Goal: Task Accomplishment & Management: Manage account settings

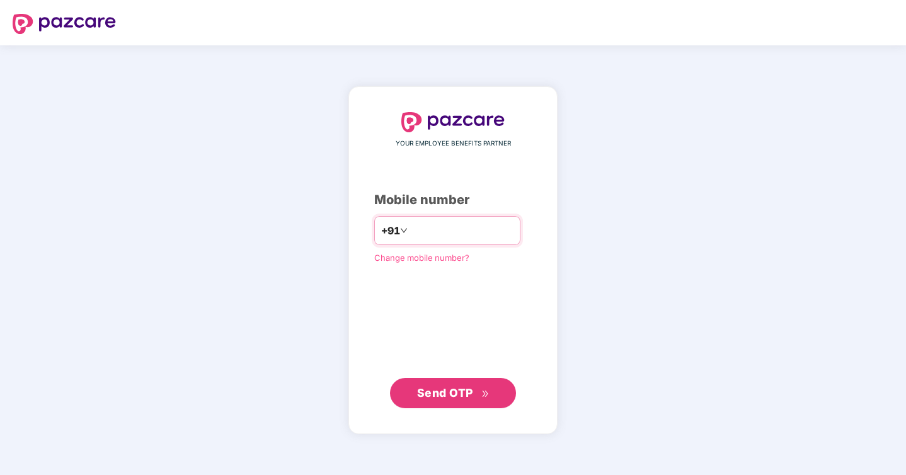
click at [424, 232] on input "number" at bounding box center [461, 231] width 103 height 20
type input "**********"
click at [454, 258] on span "Change mobile number?" at bounding box center [421, 258] width 95 height 10
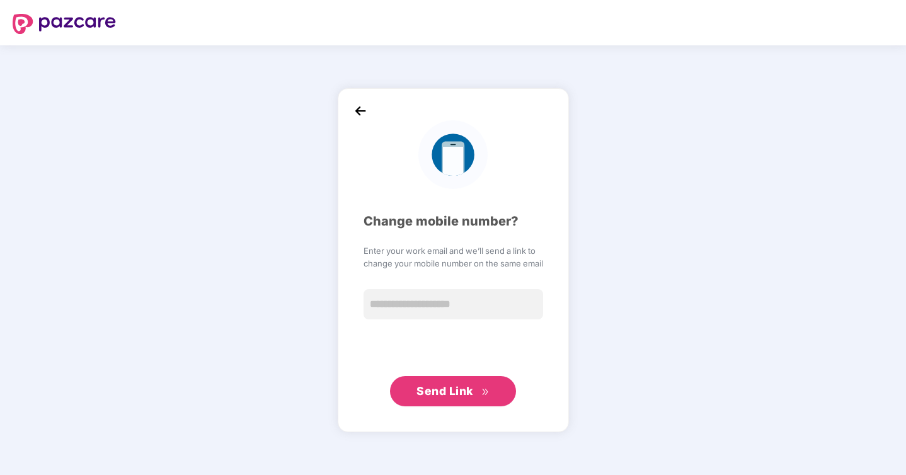
click at [360, 111] on img at bounding box center [360, 110] width 19 height 19
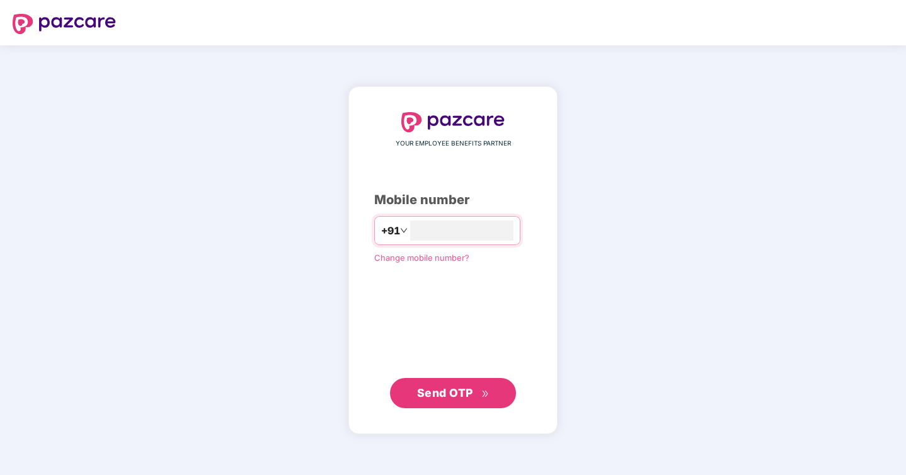
click at [437, 259] on span "Change mobile number?" at bounding box center [421, 258] width 95 height 10
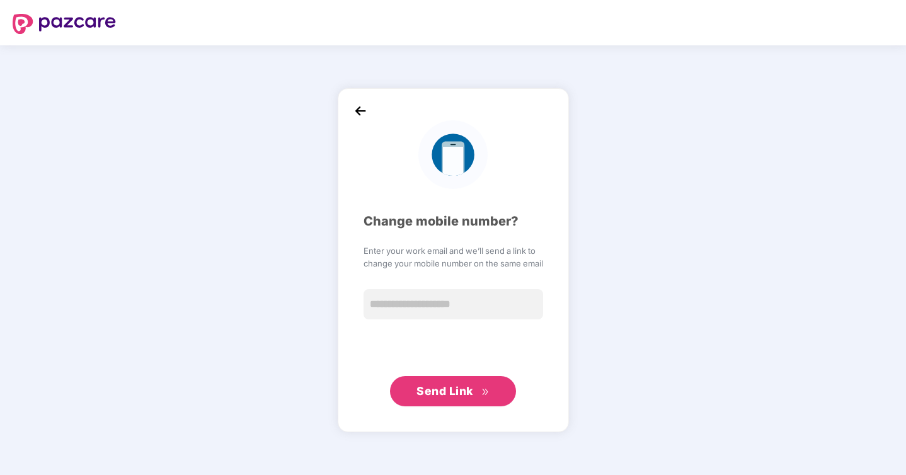
click at [362, 109] on img at bounding box center [360, 110] width 19 height 19
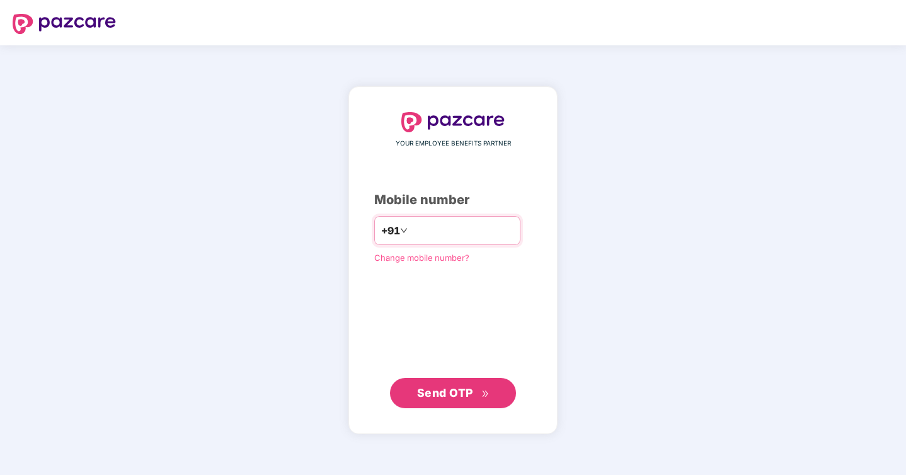
click at [428, 232] on input "number" at bounding box center [461, 231] width 103 height 20
type input "**********"
click at [479, 402] on button "Send OTP" at bounding box center [453, 392] width 126 height 30
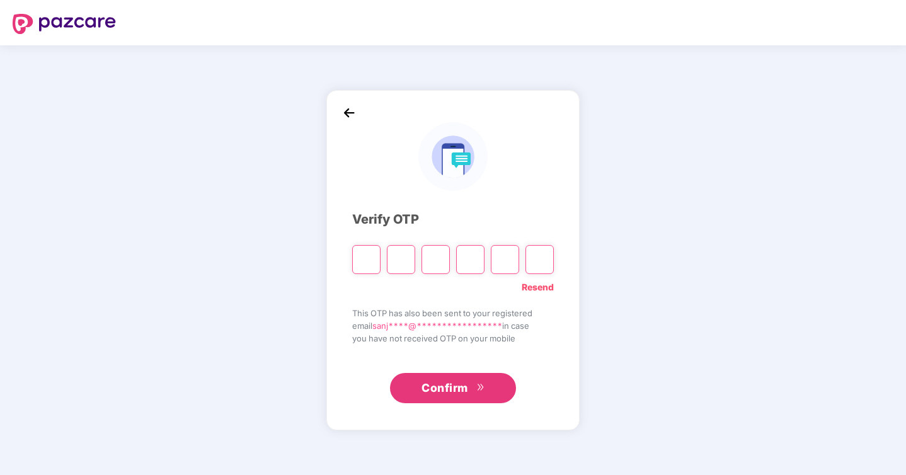
type input "*"
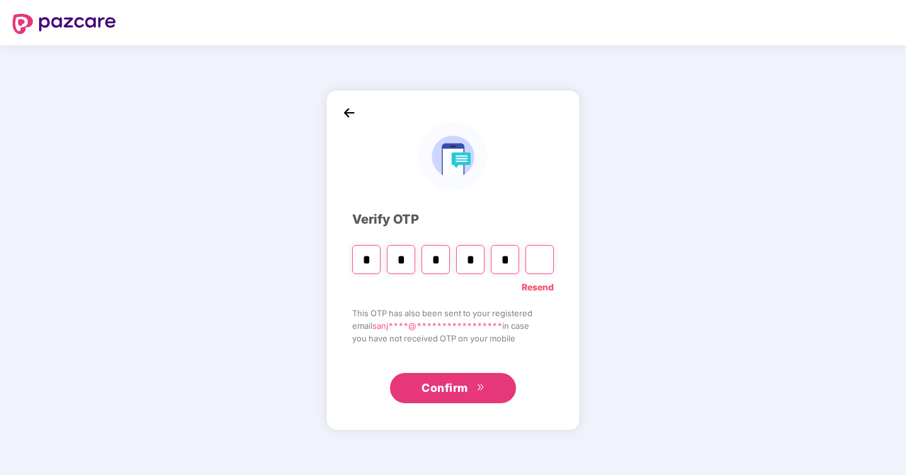
type input "*"
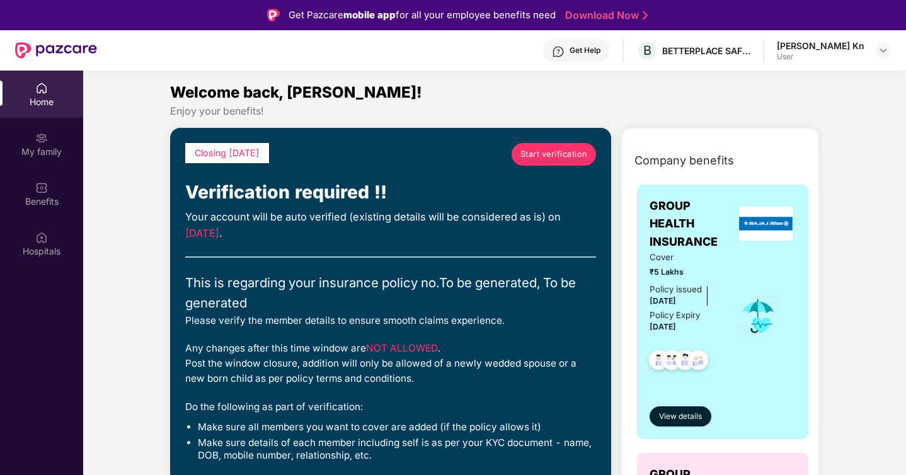
scroll to position [49, 0]
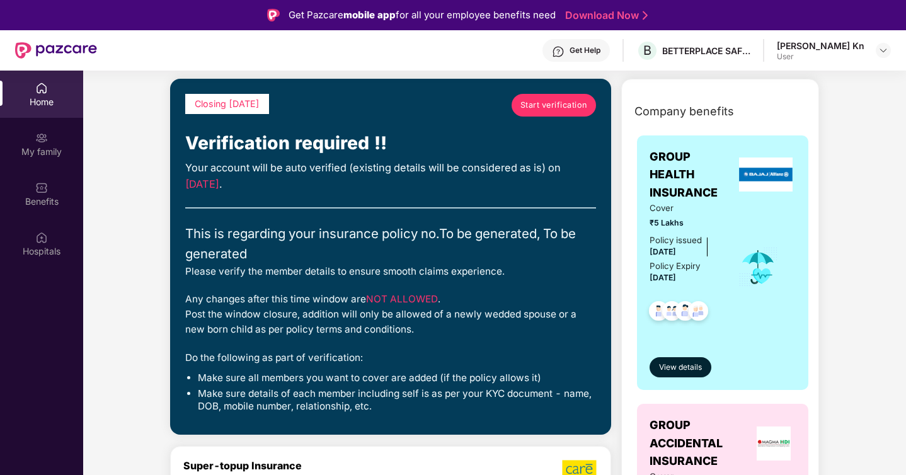
click at [552, 110] on span "Start verification" at bounding box center [553, 105] width 67 height 13
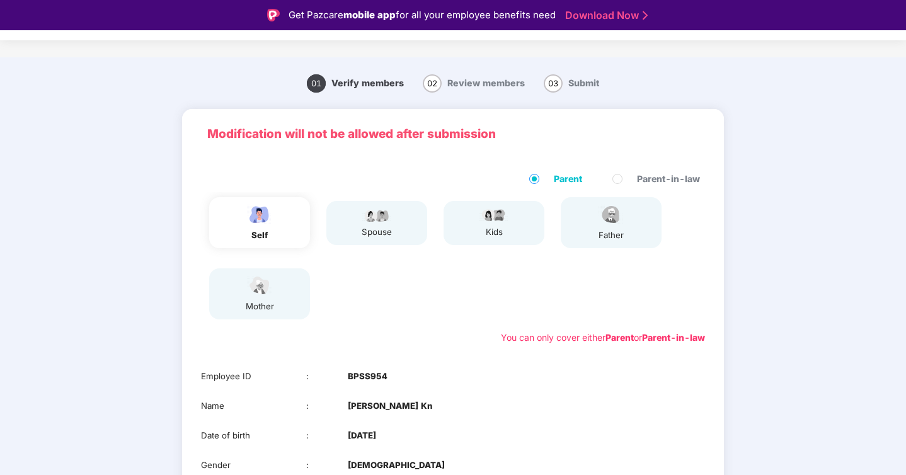
scroll to position [0, 0]
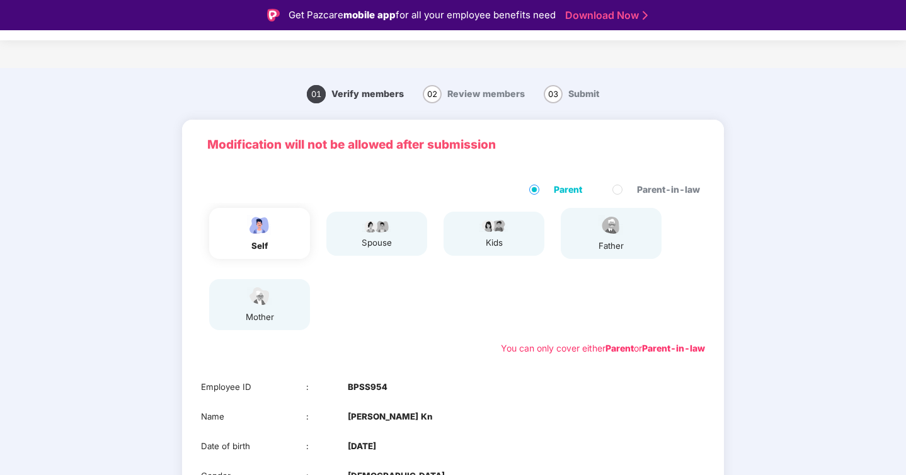
click at [432, 97] on span "02" at bounding box center [432, 94] width 19 height 18
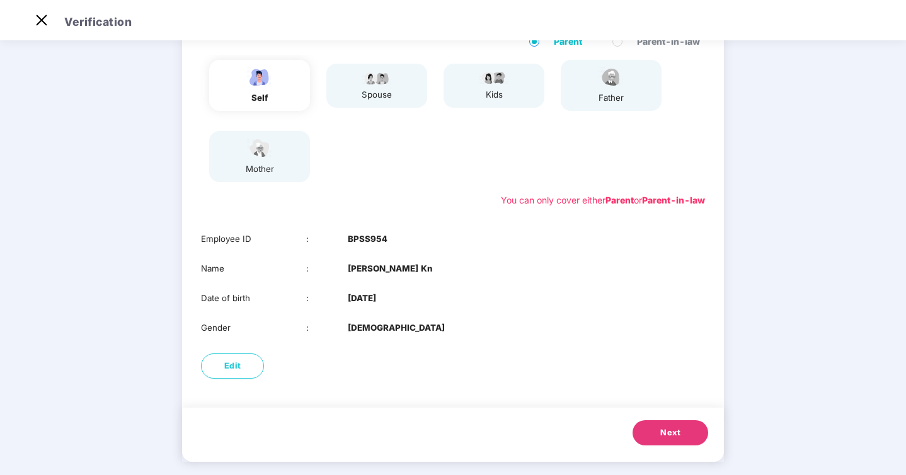
scroll to position [130, 0]
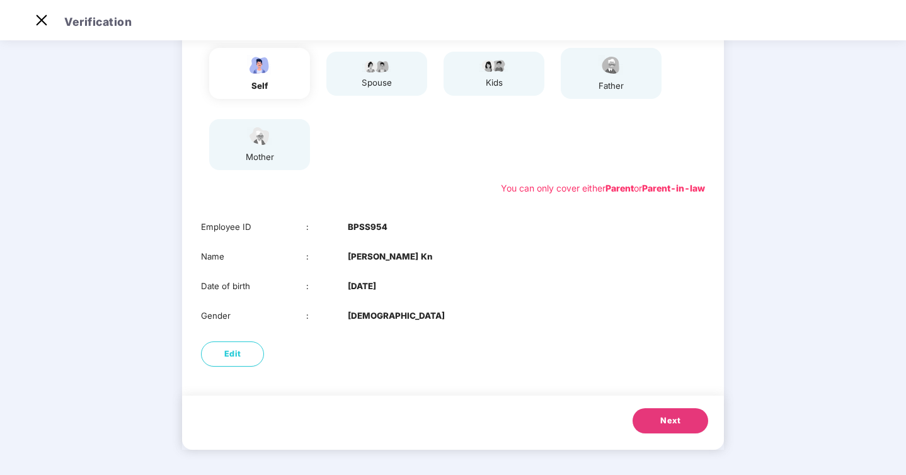
click at [667, 420] on span "Next" at bounding box center [670, 421] width 20 height 13
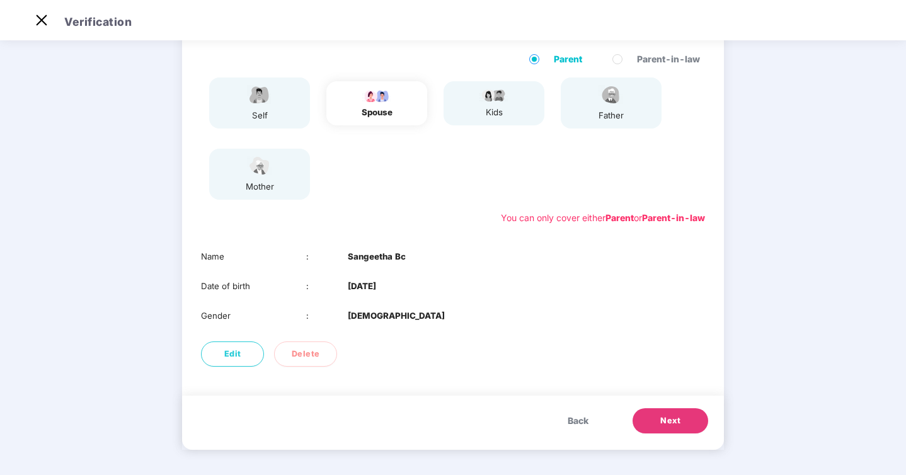
scroll to position [100, 0]
click at [677, 421] on span "Next" at bounding box center [670, 421] width 20 height 13
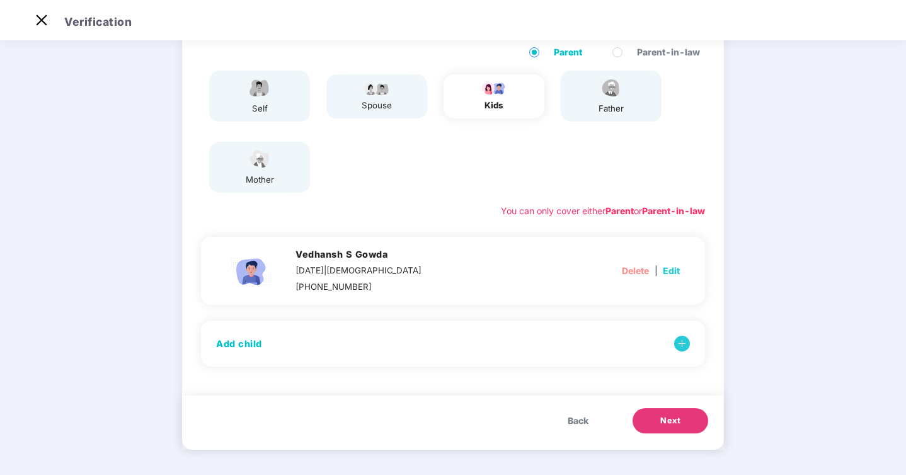
click at [671, 420] on span "Next" at bounding box center [670, 421] width 20 height 13
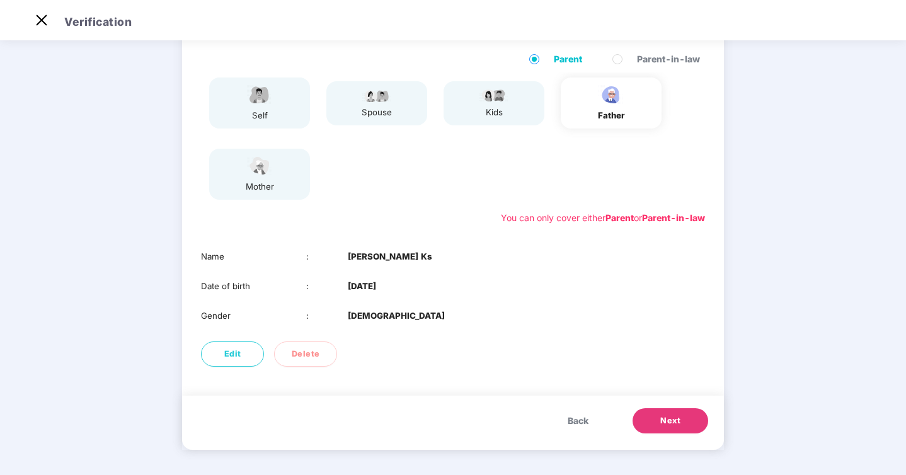
scroll to position [100, 0]
click at [671, 420] on span "Next" at bounding box center [670, 421] width 20 height 13
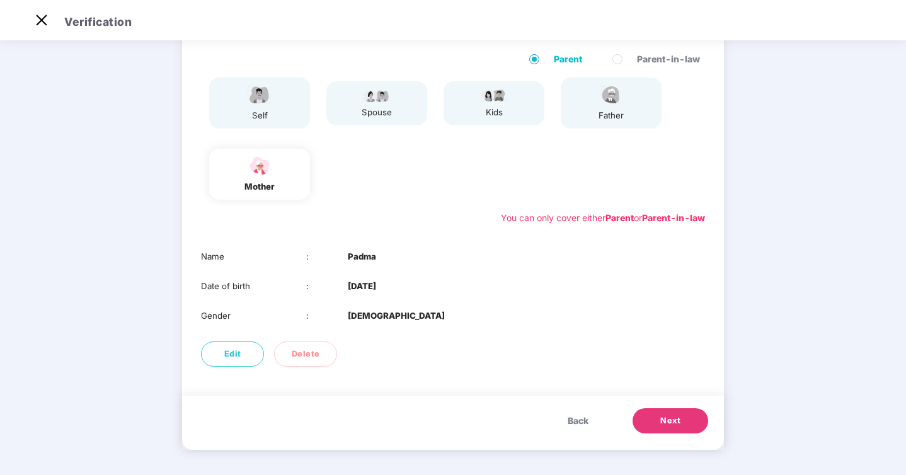
click at [688, 425] on button "Next" at bounding box center [671, 420] width 76 height 25
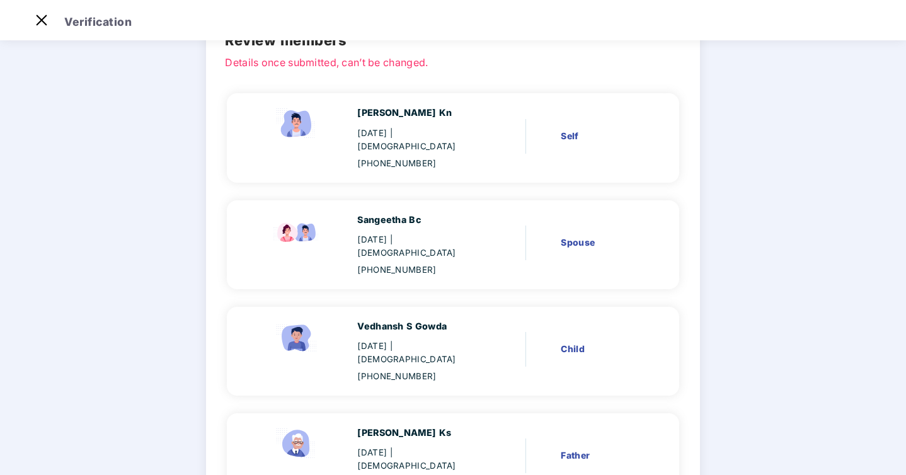
scroll to position [248, 0]
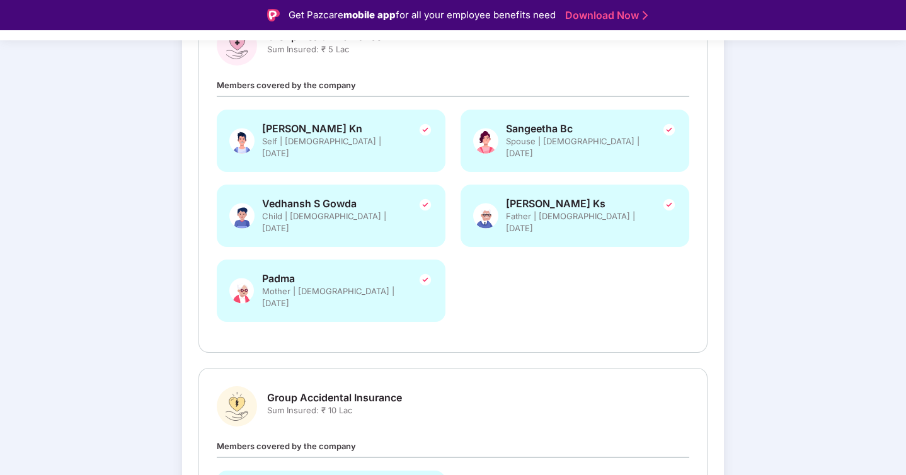
scroll to position [322, 0]
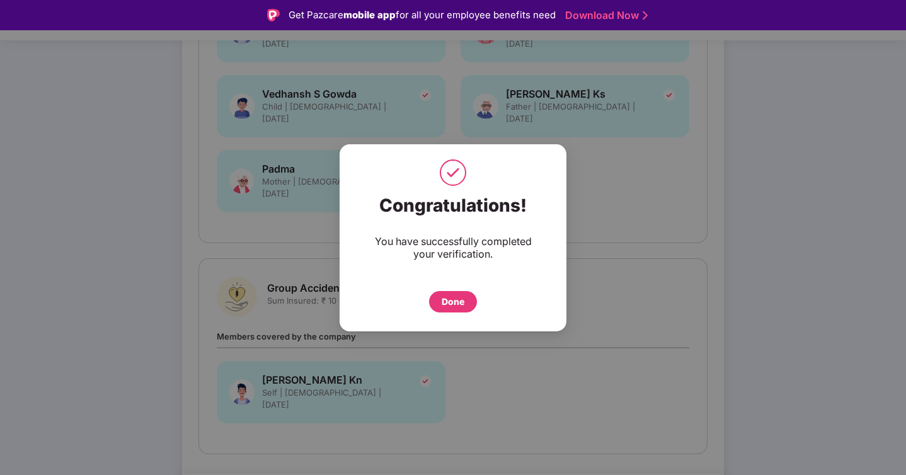
click at [461, 308] on div "Done" at bounding box center [453, 301] width 48 height 21
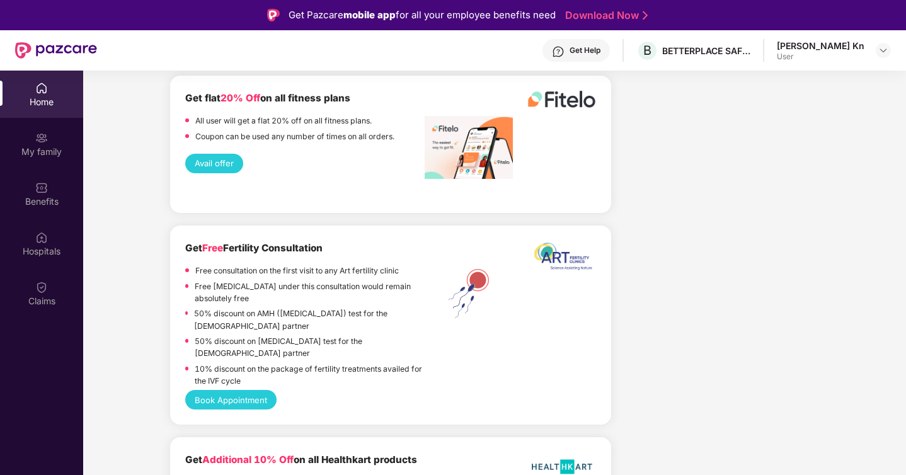
scroll to position [2557, 0]
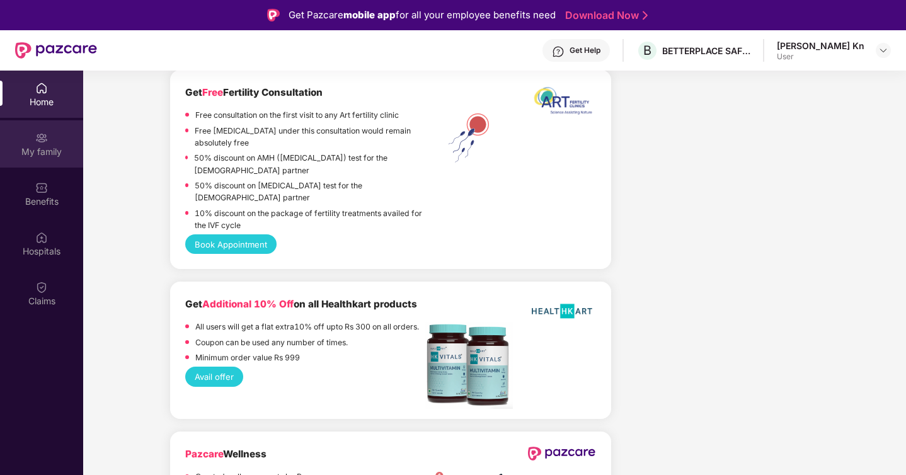
click at [55, 141] on div "My family" at bounding box center [41, 143] width 83 height 47
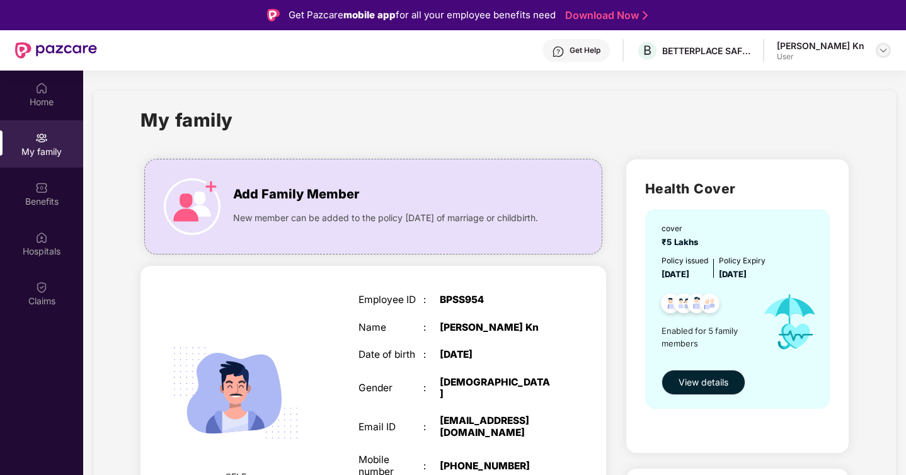
click at [886, 54] on img at bounding box center [883, 50] width 10 height 10
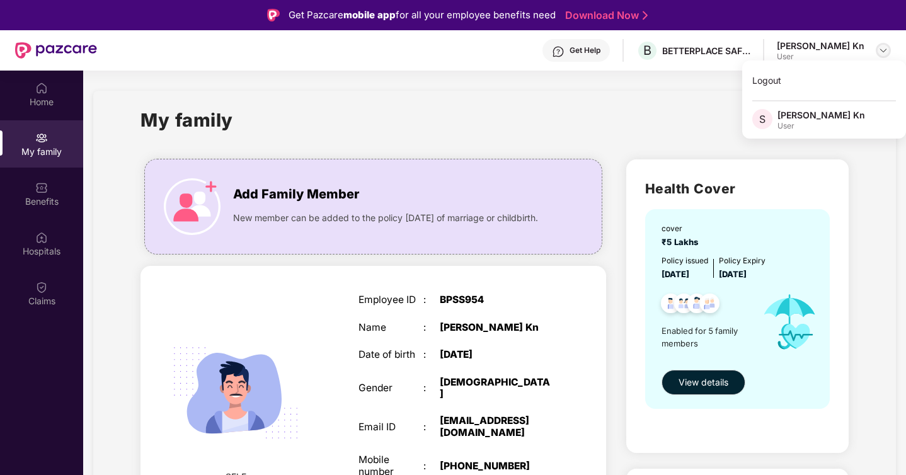
click at [886, 54] on img at bounding box center [883, 50] width 10 height 10
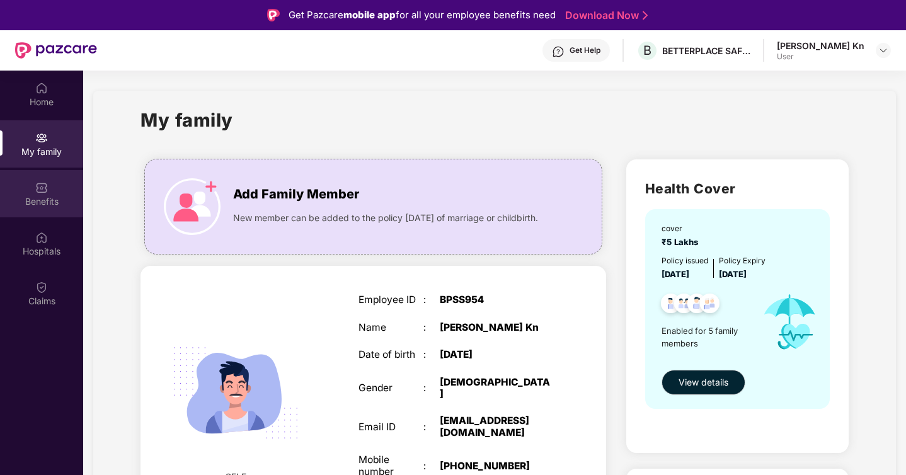
click at [55, 199] on div "Benefits" at bounding box center [41, 201] width 83 height 13
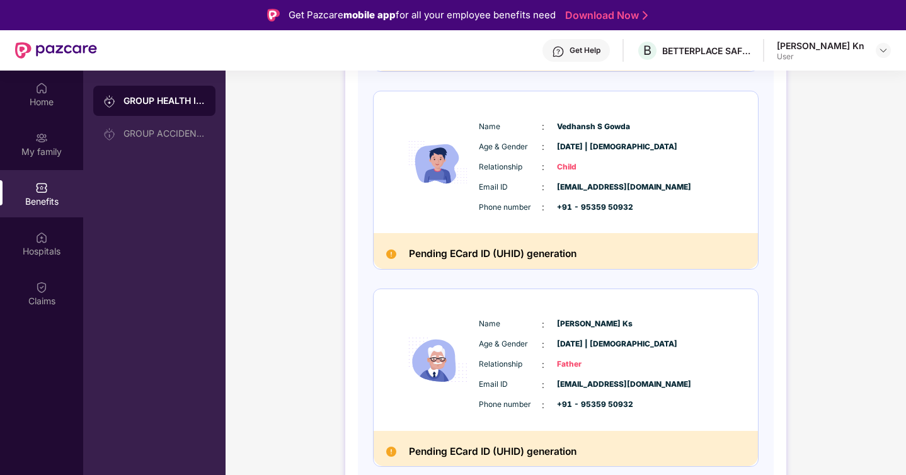
scroll to position [757, 0]
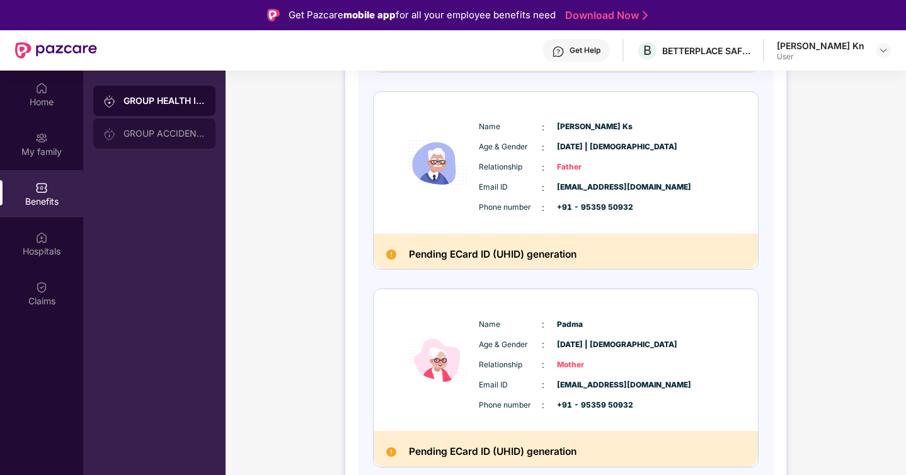
click at [165, 140] on div "GROUP ACCIDENTAL INSURANCE" at bounding box center [154, 133] width 122 height 30
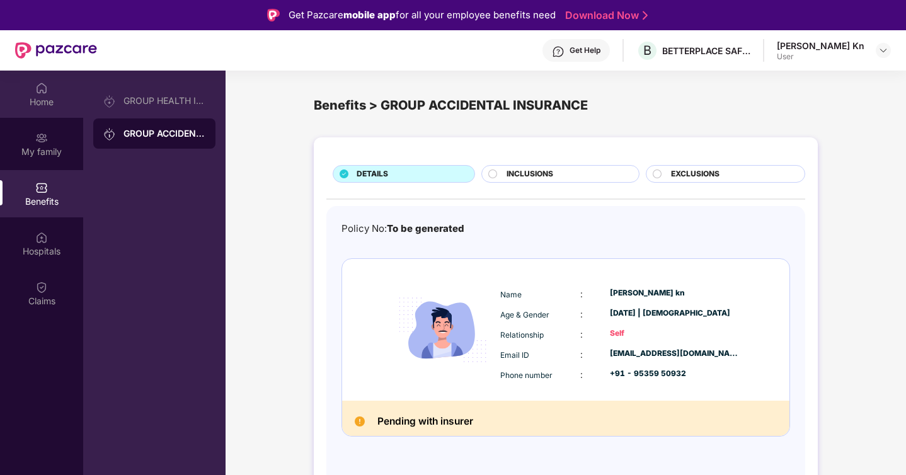
click at [47, 106] on div "Home" at bounding box center [41, 102] width 83 height 13
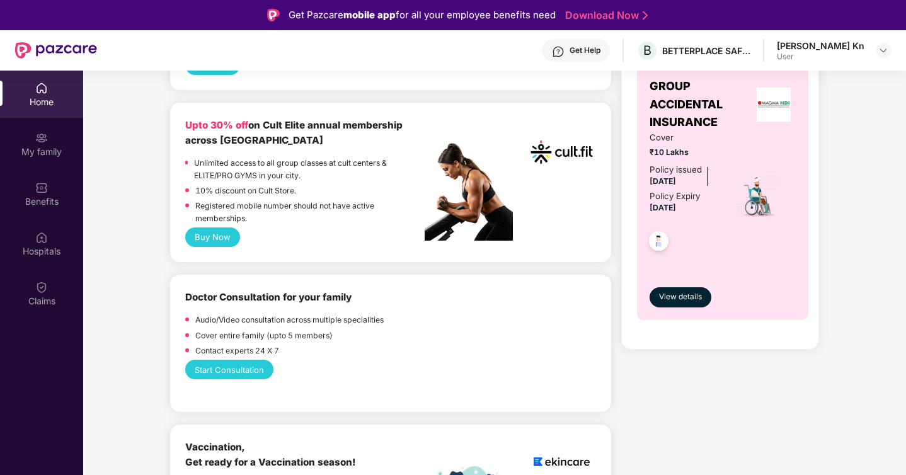
scroll to position [486, 0]
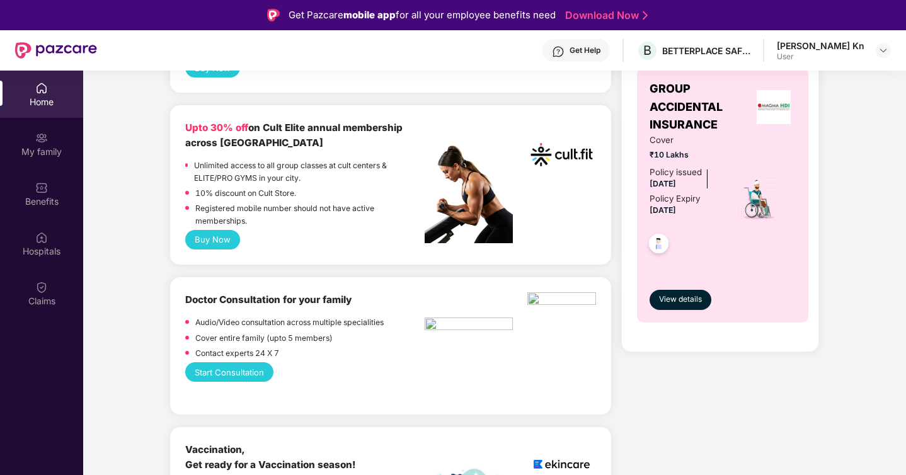
click at [284, 135] on div "Upto 30% off on Cult Elite annual membership across India" at bounding box center [304, 135] width 239 height 30
click at [232, 234] on button "Buy Now" at bounding box center [212, 240] width 55 height 20
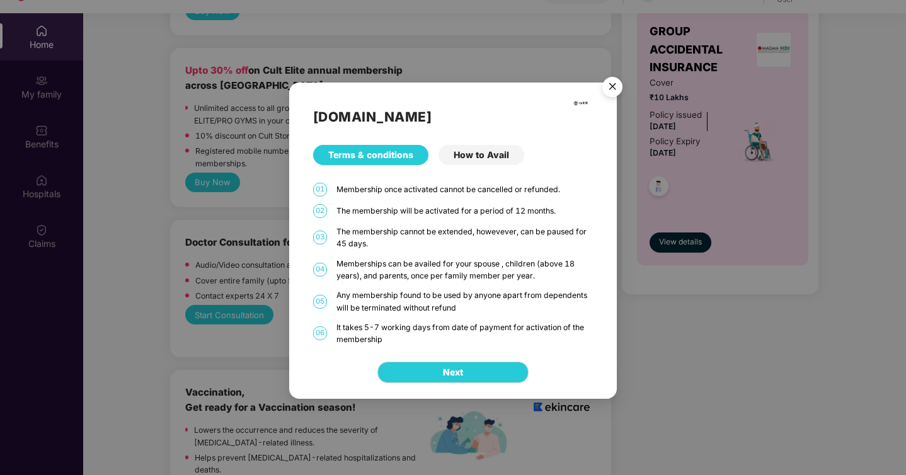
scroll to position [51, 0]
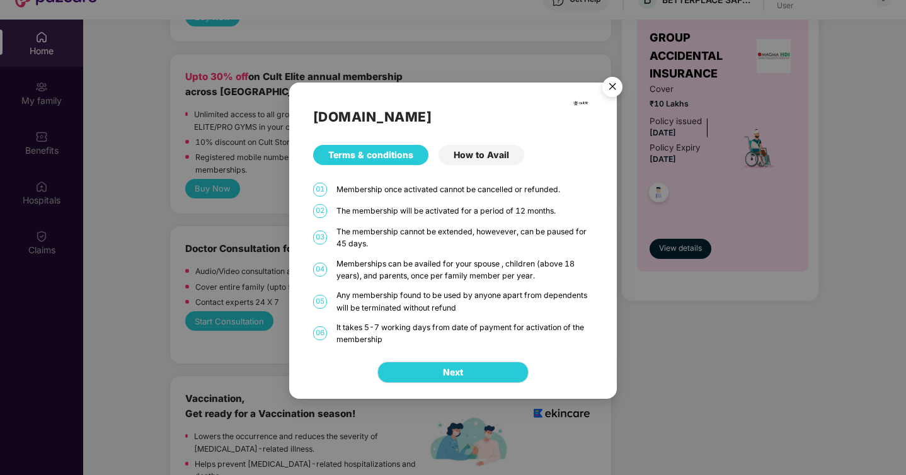
click at [478, 161] on div "How to Avail" at bounding box center [482, 155] width 86 height 20
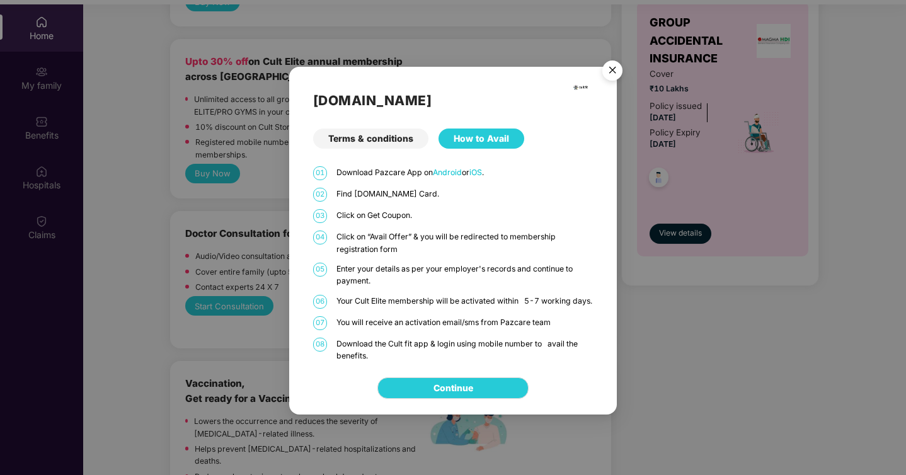
scroll to position [69, 0]
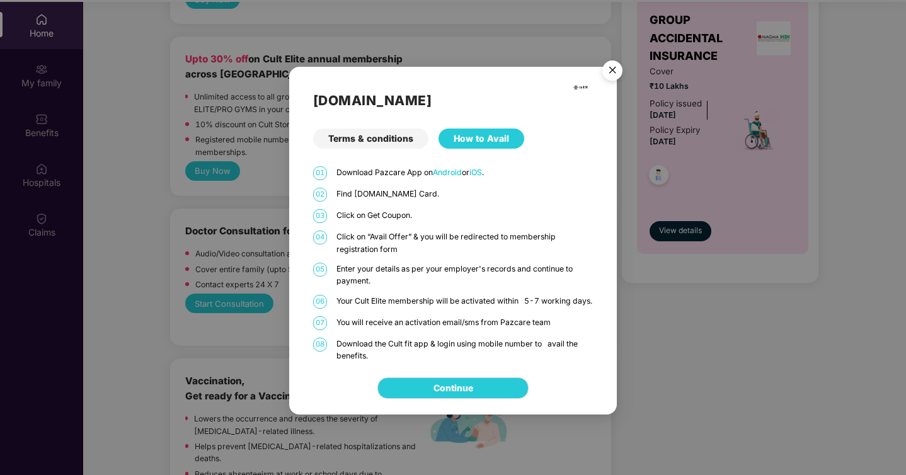
click at [377, 139] on div "Terms & conditions" at bounding box center [370, 139] width 115 height 20
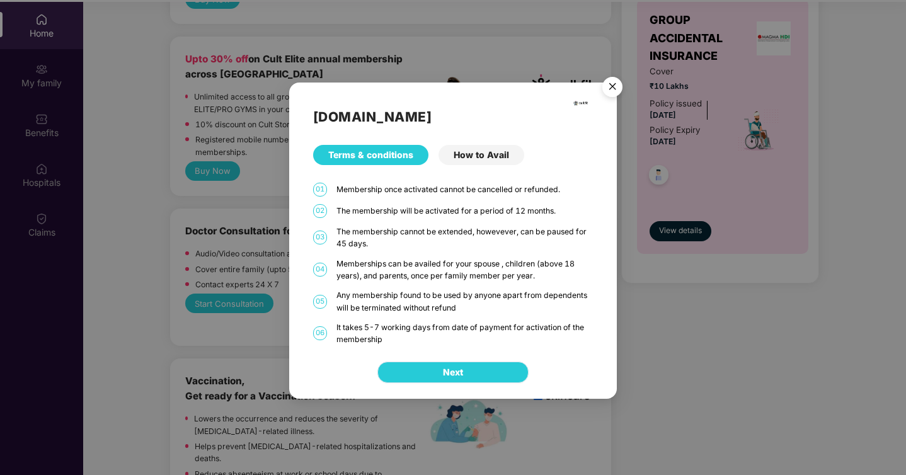
click at [456, 374] on span "Next" at bounding box center [453, 372] width 20 height 14
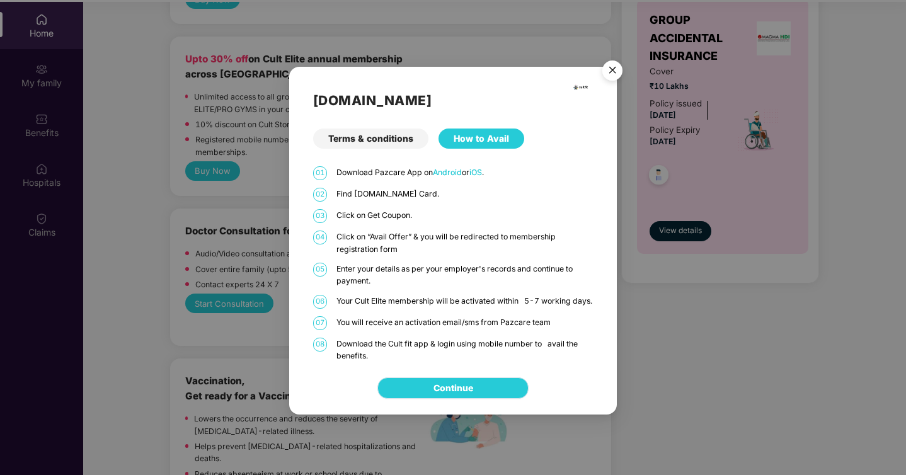
click at [456, 394] on link "Continue" at bounding box center [453, 388] width 40 height 14
click at [618, 64] on img "Close" at bounding box center [612, 72] width 35 height 35
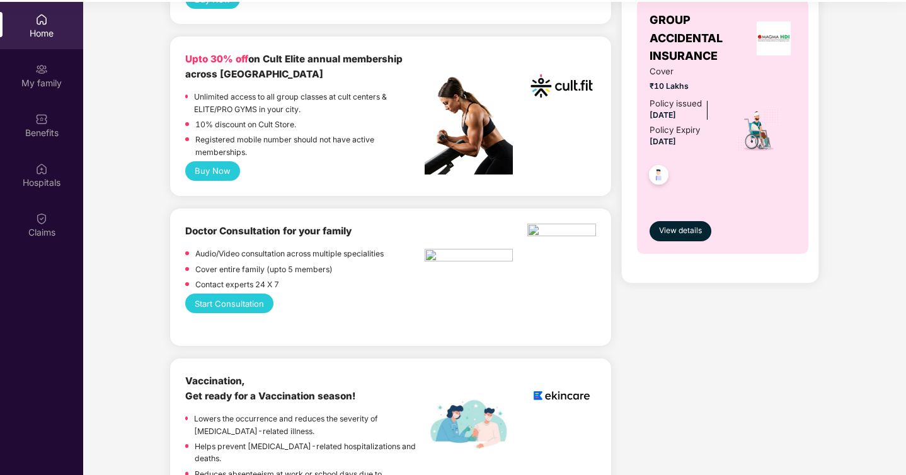
scroll to position [0, 0]
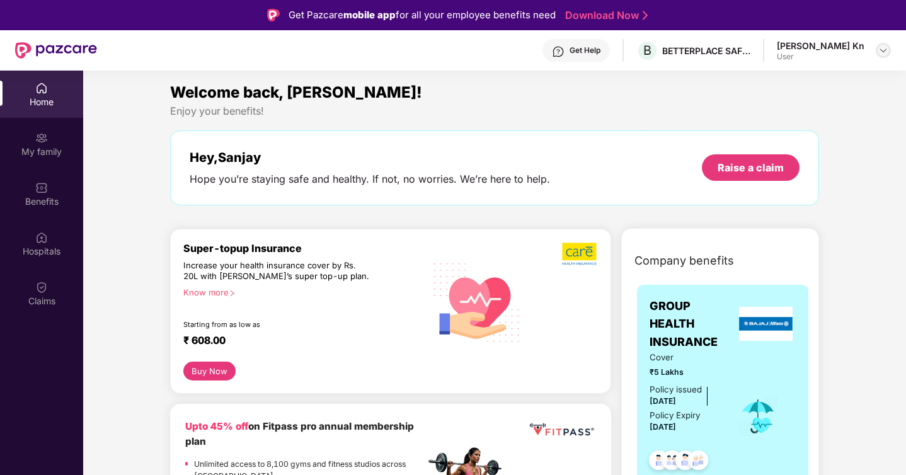
click at [880, 48] on img at bounding box center [883, 50] width 10 height 10
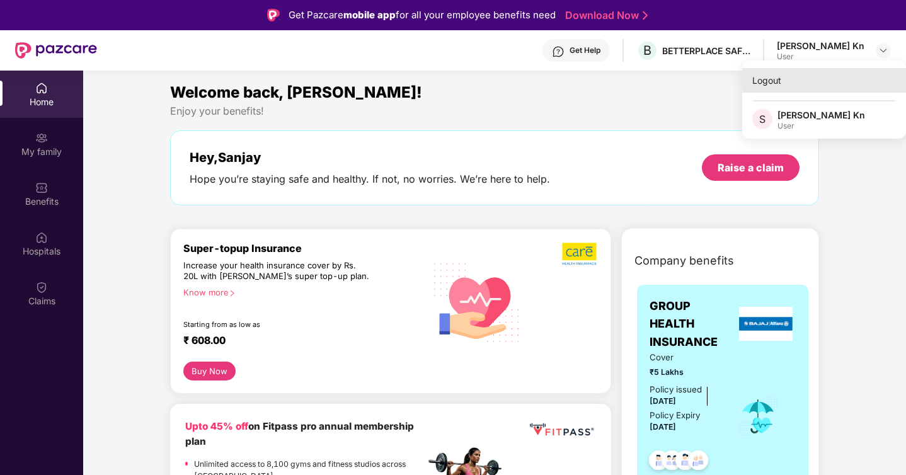
click at [795, 80] on div "Logout" at bounding box center [824, 80] width 164 height 25
